Goal: Unclear

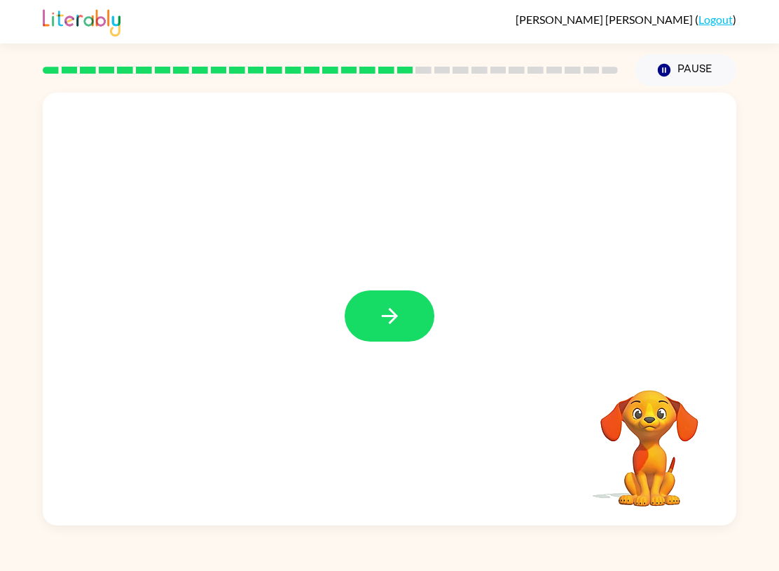
click at [399, 305] on icon "button" at bounding box center [390, 316] width 25 height 25
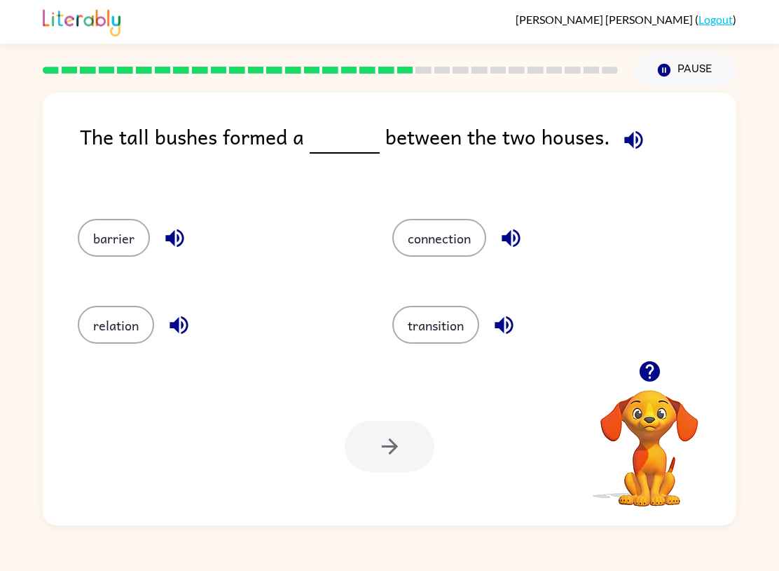
click at [461, 246] on button "connection" at bounding box center [440, 238] width 94 height 38
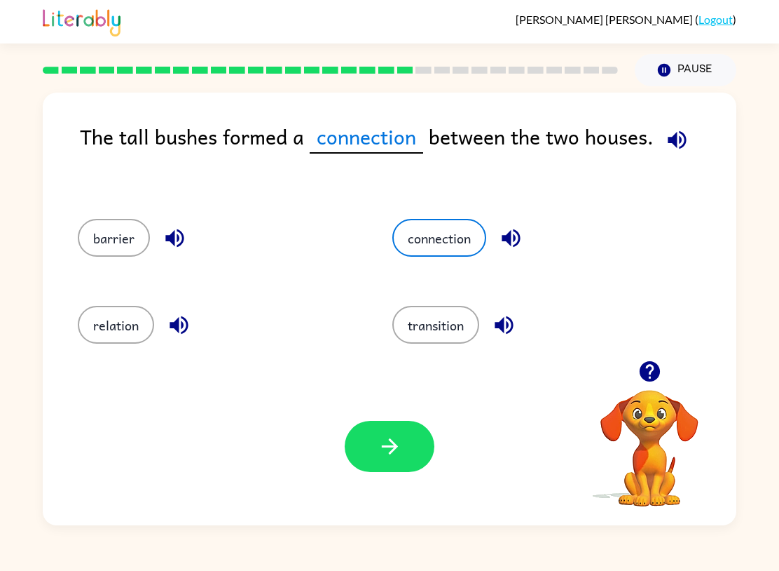
click at [406, 486] on div "Your browser must support playing .mp4 files to use Literably. Please try using…" at bounding box center [390, 446] width 694 height 158
click at [409, 453] on button "button" at bounding box center [390, 446] width 90 height 51
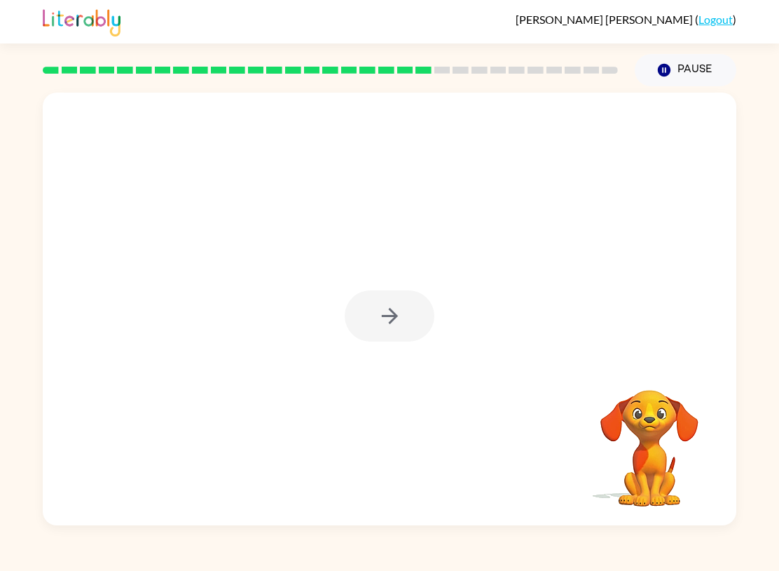
click at [403, 311] on div at bounding box center [390, 315] width 90 height 51
click at [414, 305] on div at bounding box center [390, 315] width 90 height 51
click at [361, 307] on button "button" at bounding box center [390, 315] width 90 height 51
click at [360, 306] on div at bounding box center [390, 315] width 90 height 51
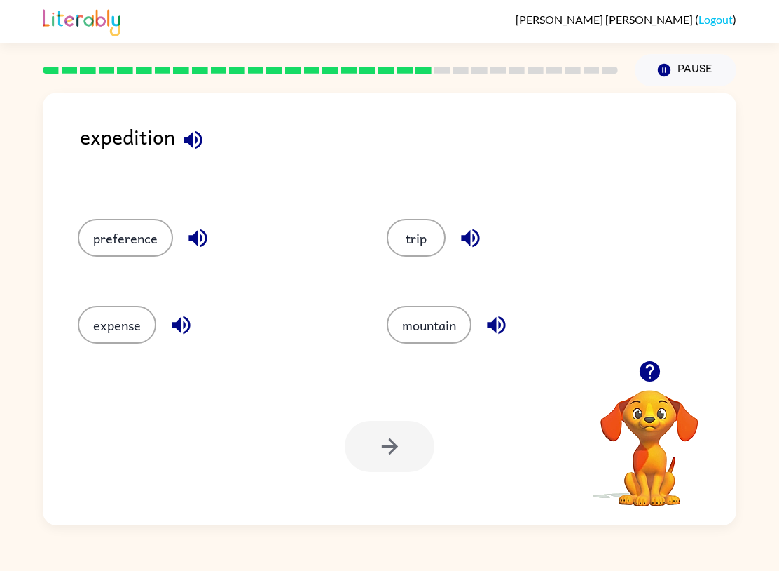
click at [92, 320] on button "expense" at bounding box center [117, 325] width 79 height 38
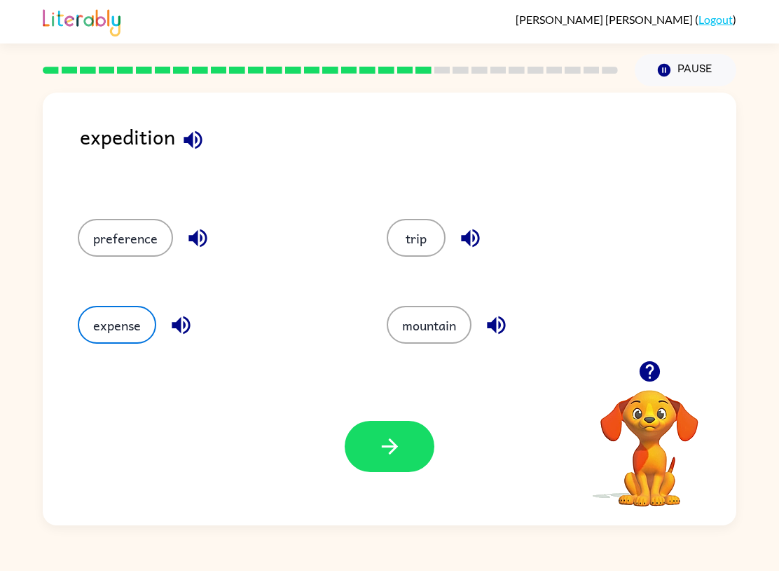
click at [424, 449] on button "button" at bounding box center [390, 446] width 90 height 51
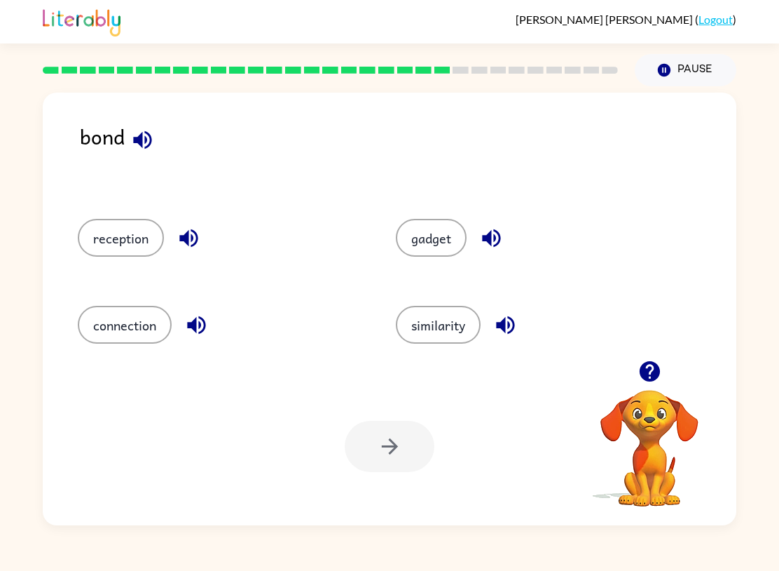
click at [95, 343] on button "connection" at bounding box center [125, 325] width 94 height 38
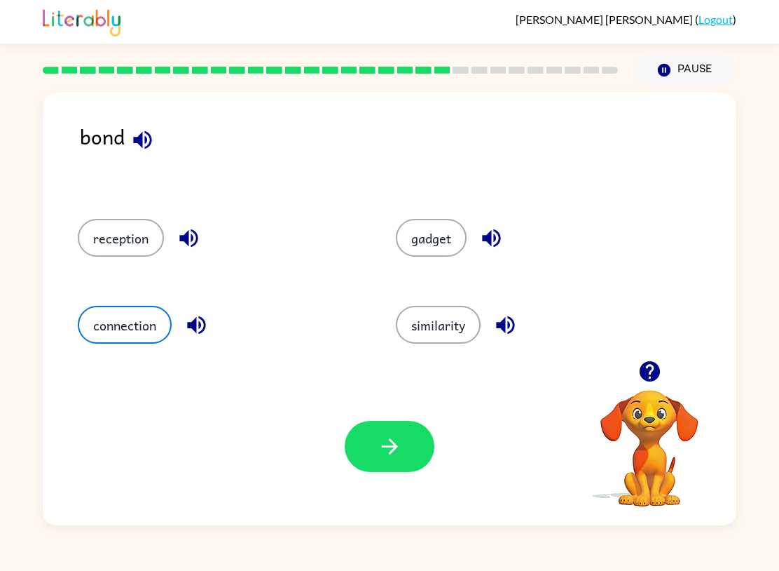
click at [376, 470] on button "button" at bounding box center [390, 446] width 90 height 51
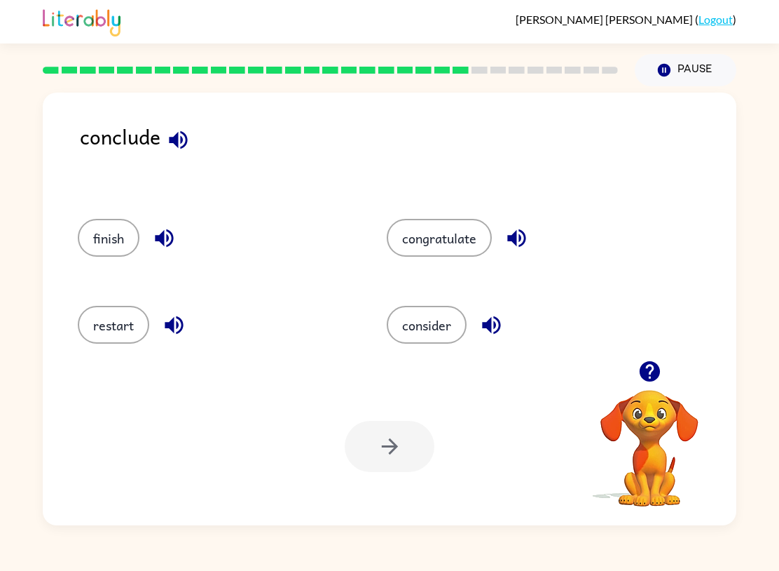
click at [447, 332] on button "consider" at bounding box center [427, 325] width 80 height 38
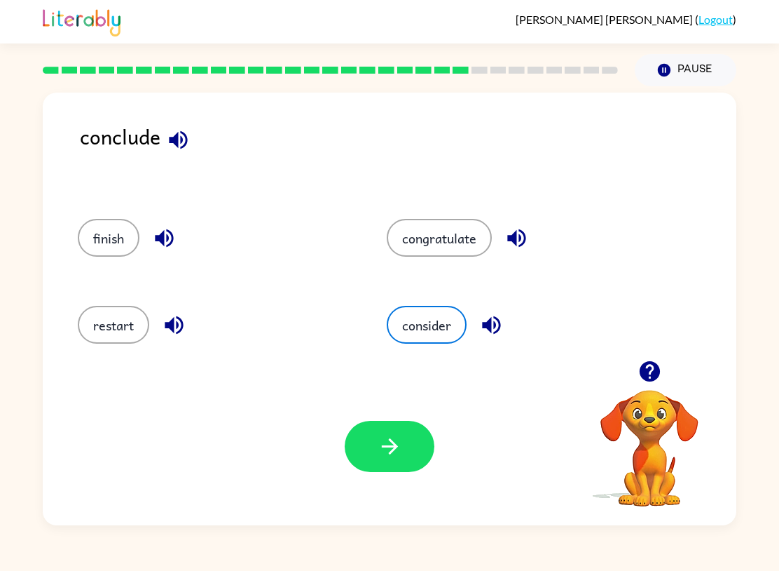
click at [398, 456] on icon "button" at bounding box center [390, 446] width 25 height 25
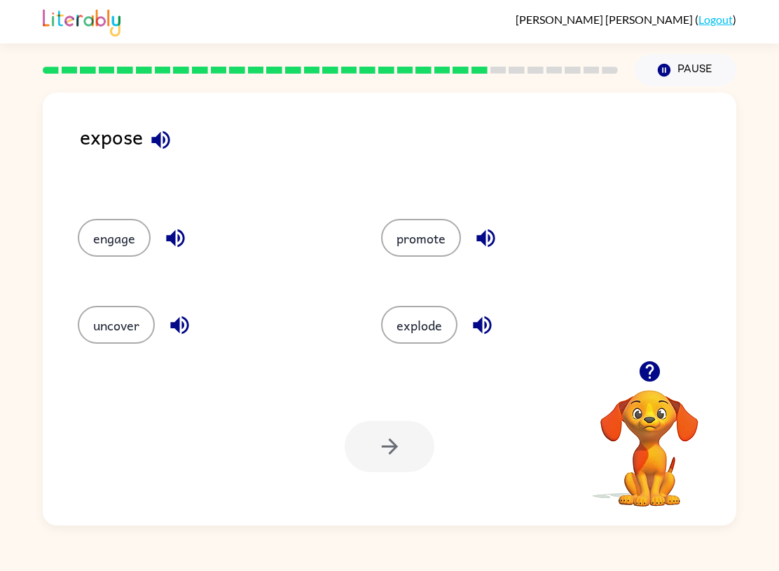
click at [110, 228] on button "engage" at bounding box center [114, 238] width 73 height 38
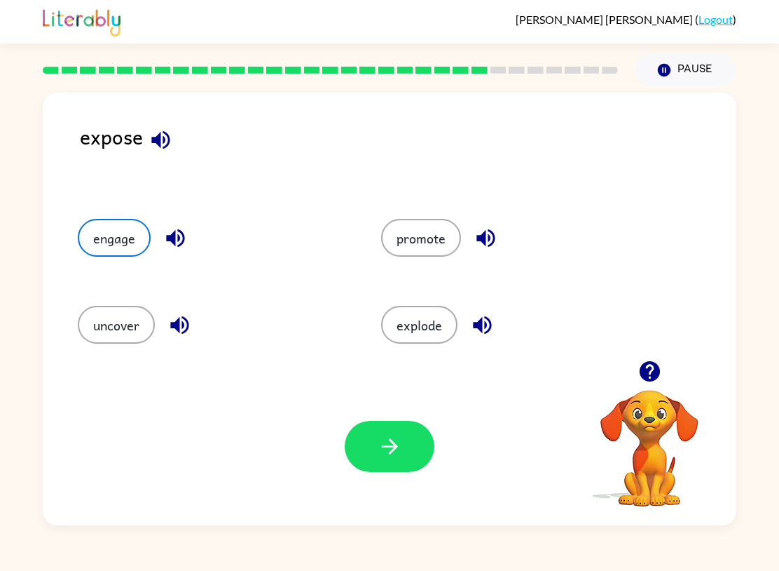
click at [396, 467] on button "button" at bounding box center [390, 446] width 90 height 51
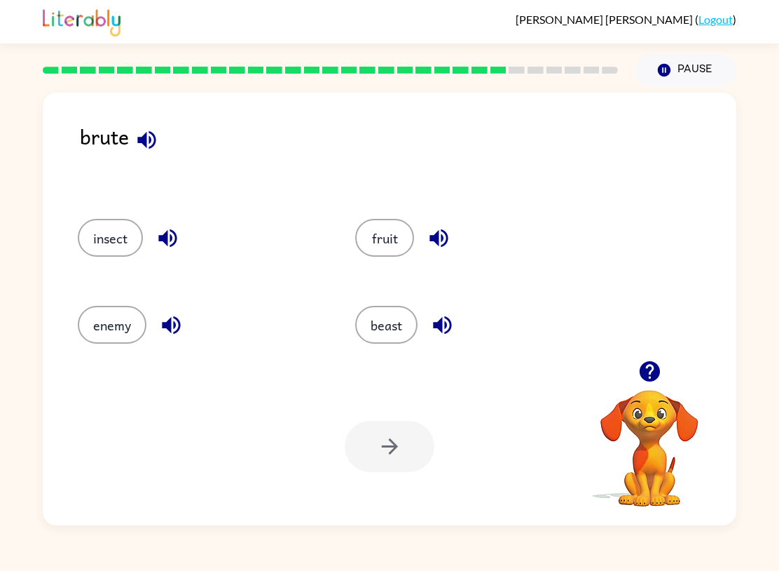
click at [390, 329] on button "beast" at bounding box center [386, 325] width 62 height 38
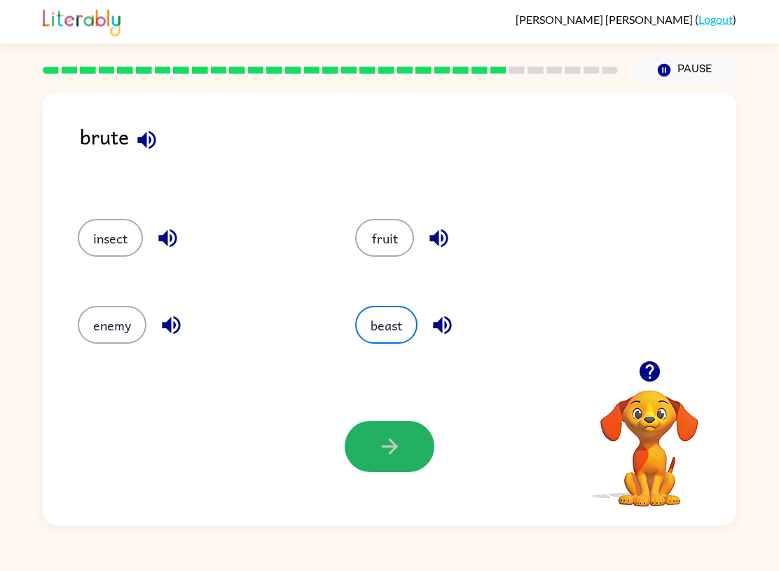
click at [389, 449] on icon "button" at bounding box center [390, 446] width 25 height 25
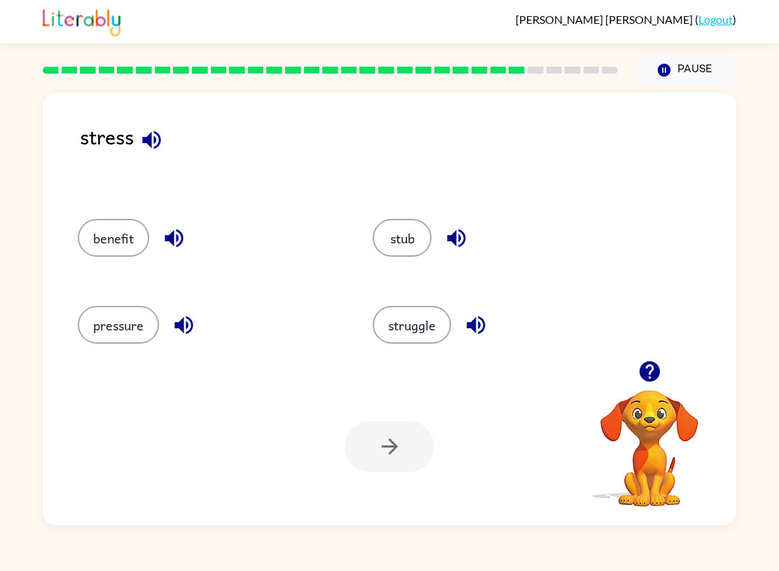
click at [96, 323] on button "pressure" at bounding box center [118, 325] width 81 height 38
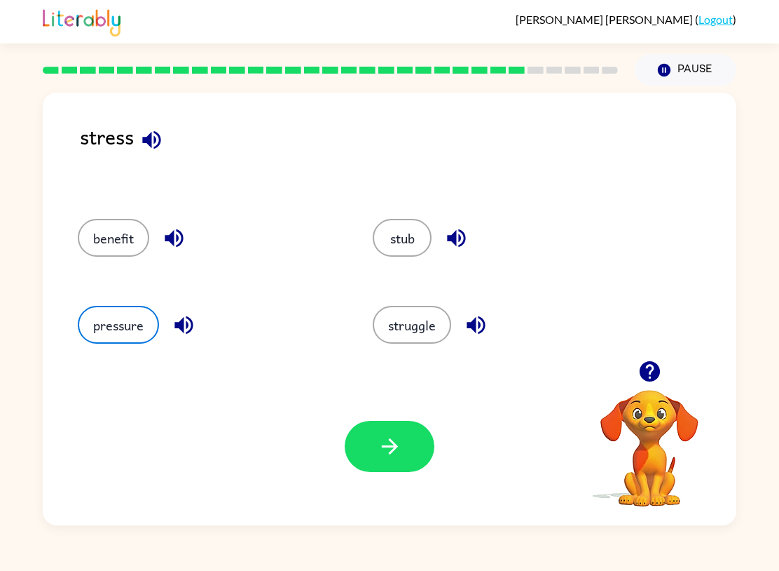
click at [402, 468] on button "button" at bounding box center [390, 446] width 90 height 51
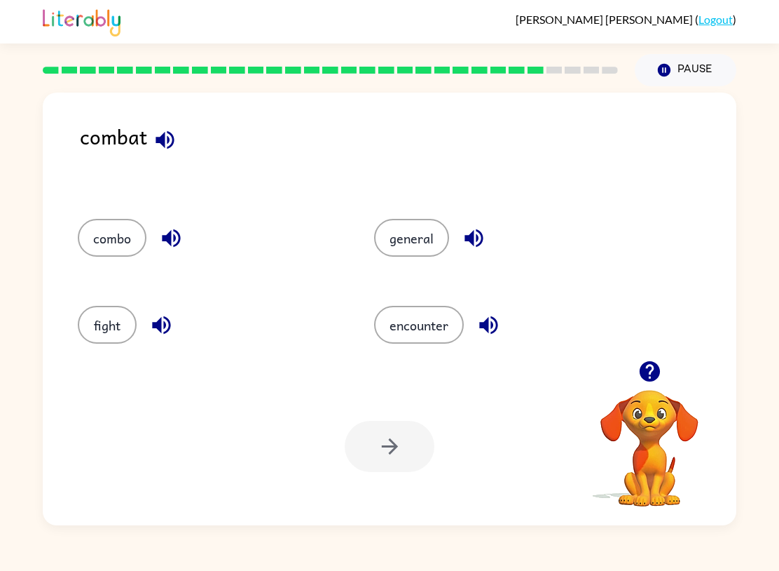
click at [101, 329] on button "fight" at bounding box center [107, 325] width 59 height 38
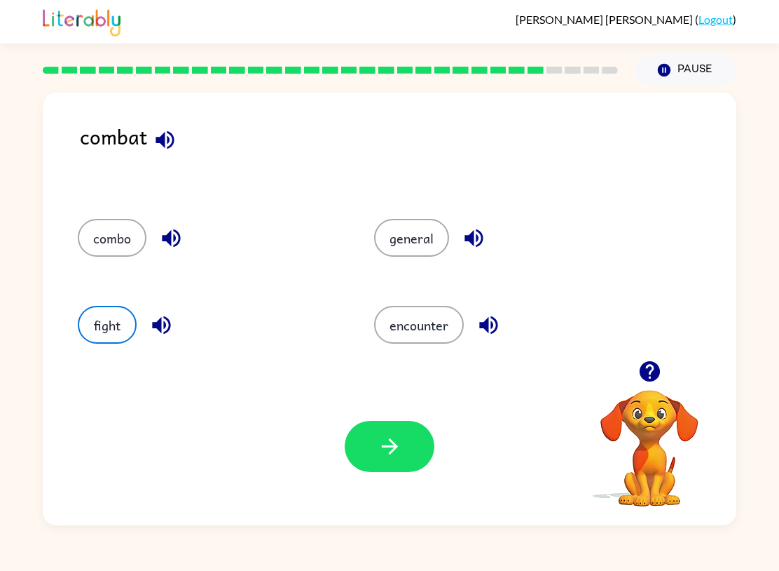
click at [398, 447] on icon "button" at bounding box center [390, 446] width 25 height 25
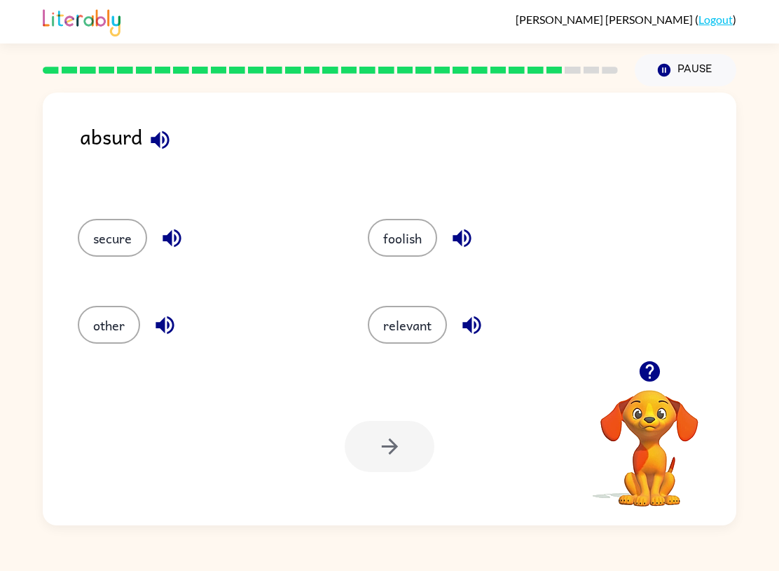
click at [407, 560] on div "[PERSON_NAME] ( Logout ) Pause Pause absurd secure foolish other relevant Your …" at bounding box center [389, 285] width 779 height 571
click at [432, 325] on button "relevant" at bounding box center [407, 325] width 79 height 38
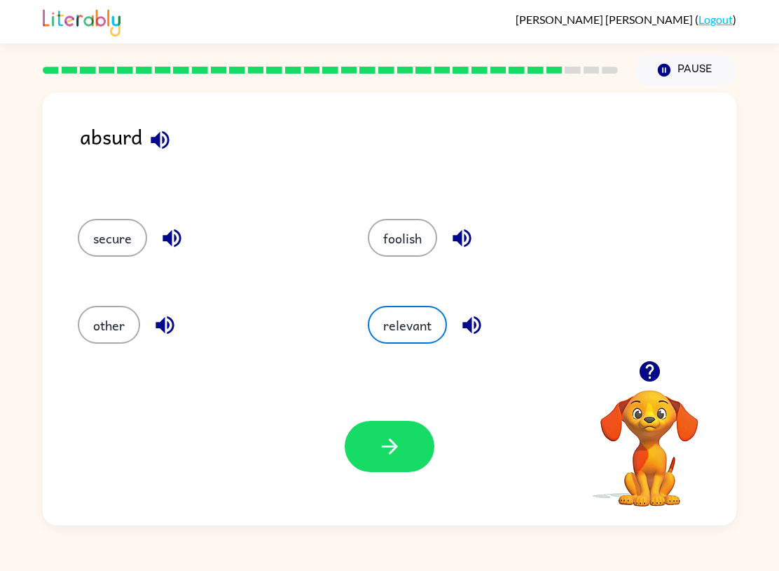
click at [430, 456] on button "button" at bounding box center [390, 446] width 90 height 51
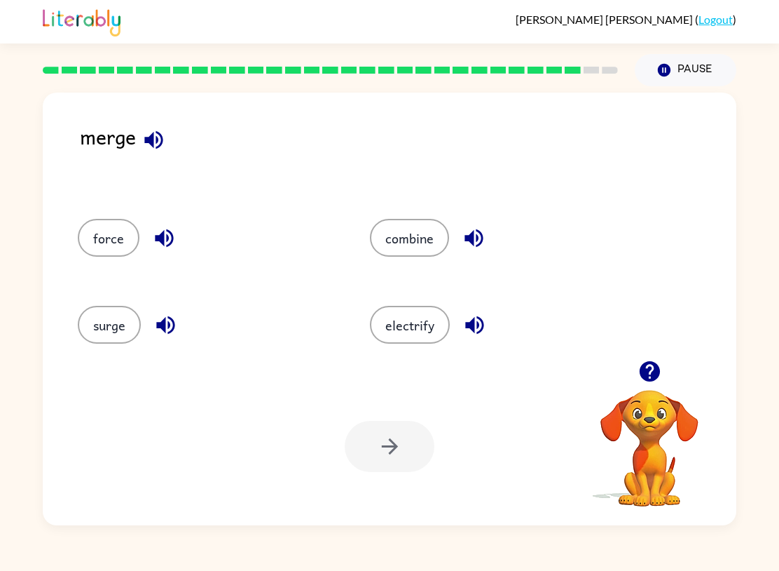
click at [722, 322] on div "force combine surge electrify" at bounding box center [390, 279] width 666 height 163
click at [107, 317] on button "surge" at bounding box center [109, 325] width 63 height 38
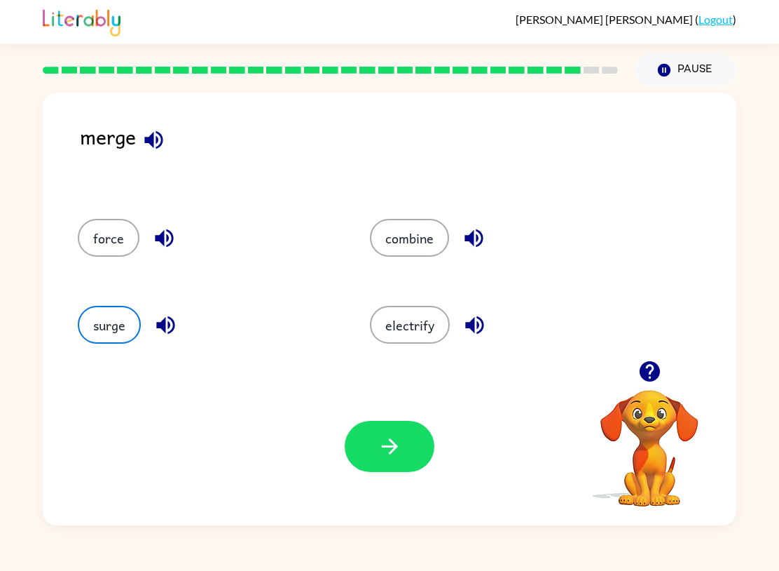
click at [360, 456] on button "button" at bounding box center [390, 446] width 90 height 51
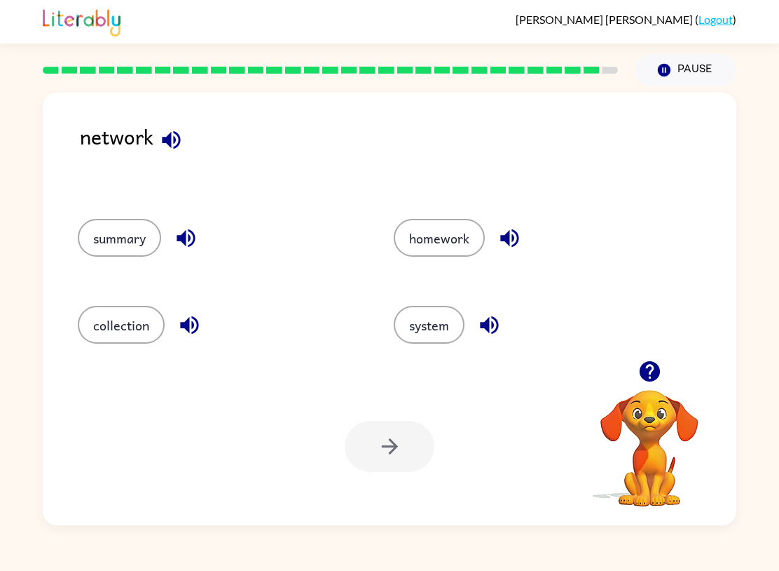
click at [428, 343] on button "system" at bounding box center [429, 325] width 71 height 38
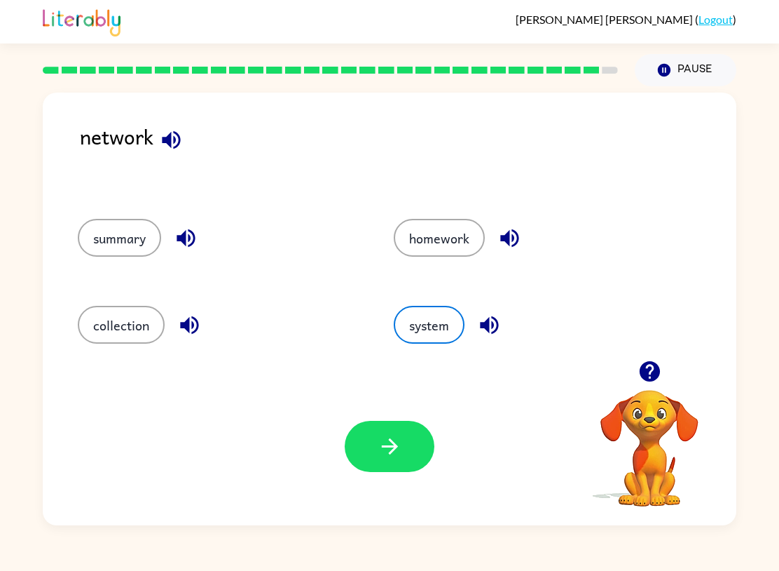
click at [395, 436] on icon "button" at bounding box center [390, 446] width 25 height 25
